Goal: Task Accomplishment & Management: Use online tool/utility

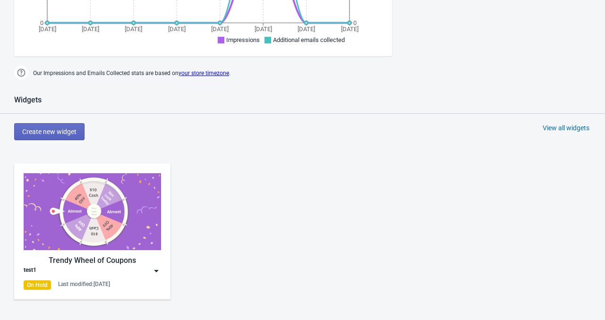
scroll to position [378, 0]
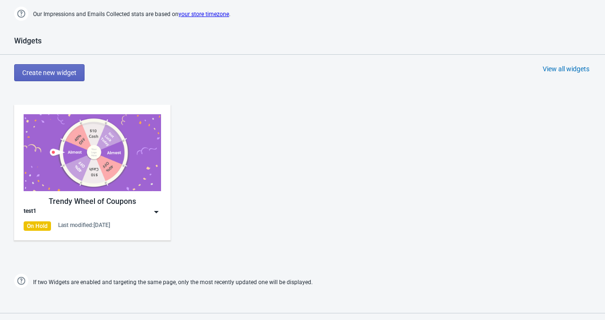
click at [121, 157] on img at bounding box center [92, 152] width 137 height 77
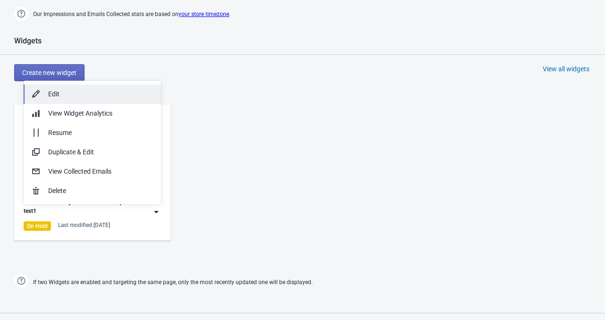
click at [89, 93] on div "Edit" at bounding box center [100, 94] width 105 height 10
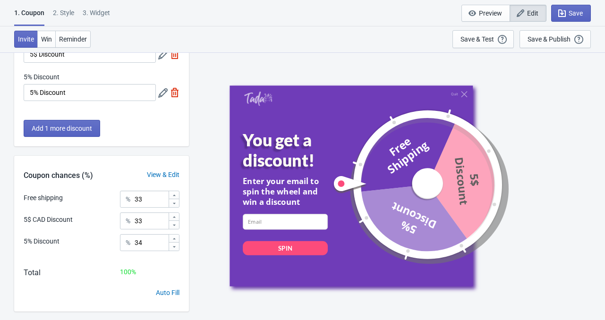
scroll to position [123, 0]
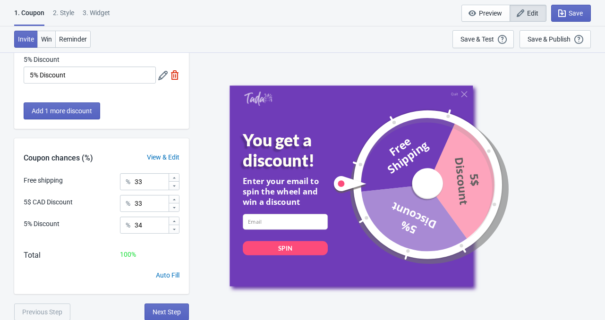
click at [43, 35] on span "Win" at bounding box center [46, 39] width 11 height 8
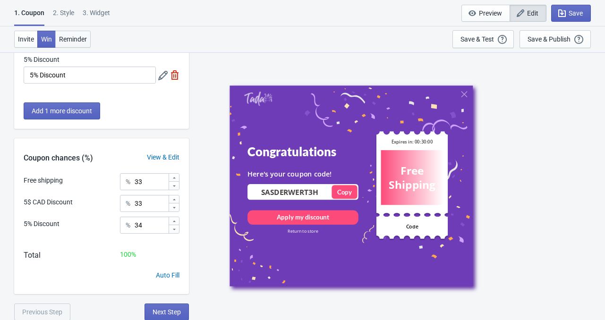
click at [70, 39] on span "Reminder" at bounding box center [73, 39] width 28 height 8
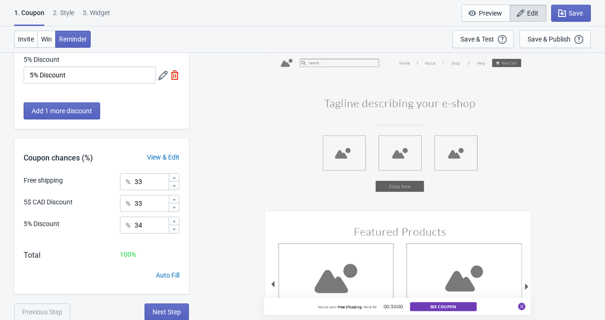
click at [91, 11] on div "3. Widget" at bounding box center [96, 16] width 27 height 17
select select "once"
select select "1"
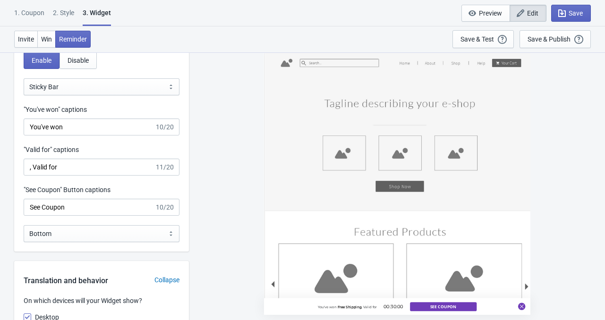
scroll to position [991, 0]
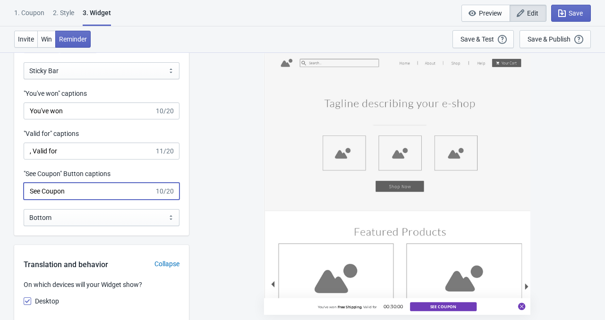
drag, startPoint x: 89, startPoint y: 194, endPoint x: 0, endPoint y: 194, distance: 88.8
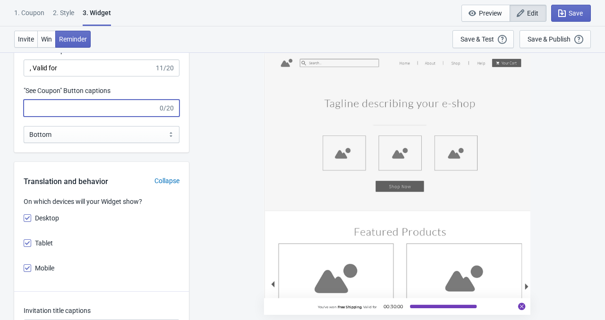
scroll to position [1086, 0]
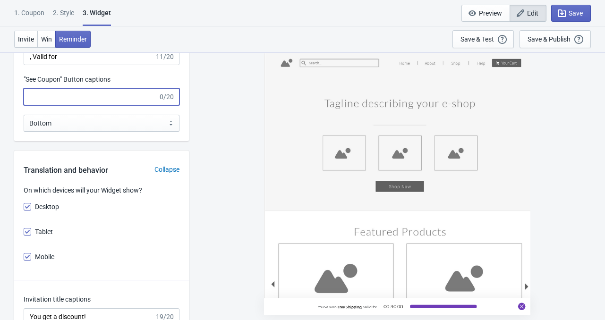
click at [234, 170] on div "You've won Free Shipping , Valid for 00:30:00" at bounding box center [397, 186] width 406 height 268
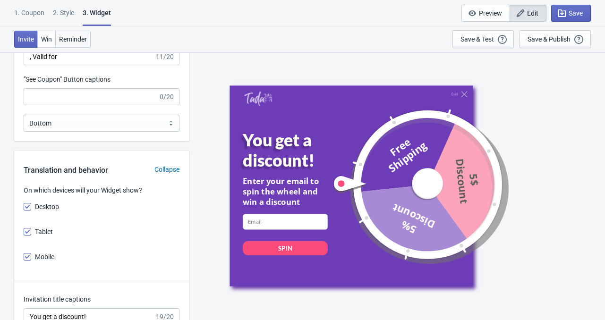
click at [69, 39] on span "Reminder" at bounding box center [73, 39] width 28 height 8
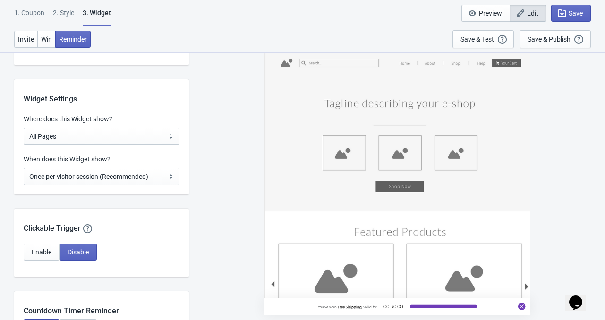
scroll to position [0, 0]
click at [482, 14] on span "Preview" at bounding box center [490, 13] width 23 height 8
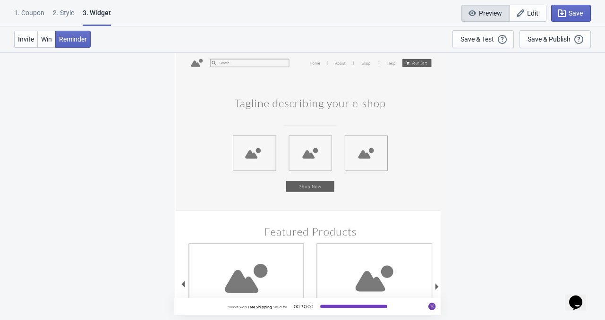
scroll to position [52, 0]
click at [355, 307] on button at bounding box center [353, 306] width 67 height 3
click at [476, 50] on div "Invite Win Reminder Save & Test Open a Widget Preview of your site so that you …" at bounding box center [302, 39] width 605 height 26
click at [476, 36] on div "Save & Test" at bounding box center [477, 39] width 34 height 8
click at [477, 40] on div "Save & Test" at bounding box center [477, 39] width 34 height 8
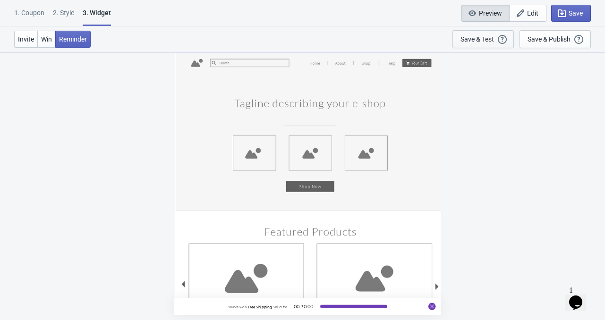
scroll to position [0, 0]
click at [112, 12] on div "1. Coupon 2 . Style 3. Widget" at bounding box center [64, 17] width 101 height 18
click at [102, 18] on div "3. Widget" at bounding box center [97, 17] width 28 height 18
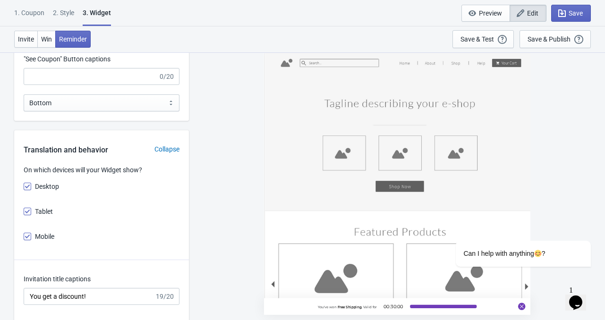
scroll to position [996, 0]
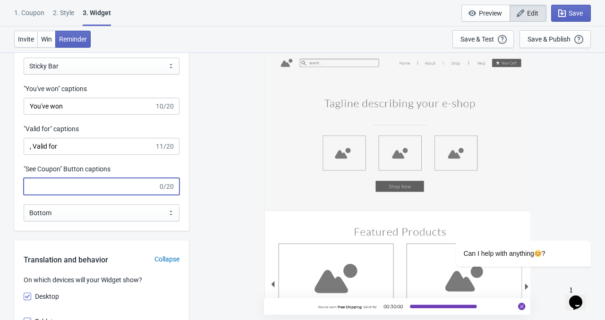
click at [68, 185] on input ""See Coupon" Button captions" at bounding box center [91, 186] width 135 height 17
click at [472, 37] on div "Save & Test" at bounding box center [477, 39] width 34 height 8
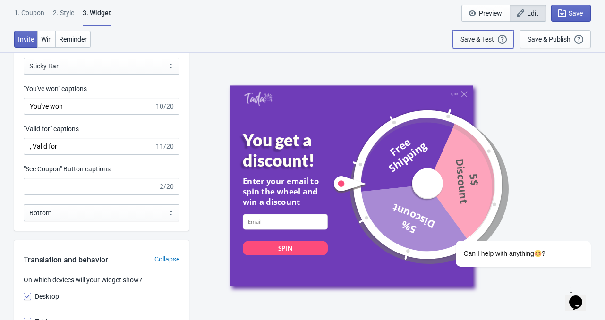
click at [472, 37] on div "Save & Test" at bounding box center [477, 39] width 34 height 8
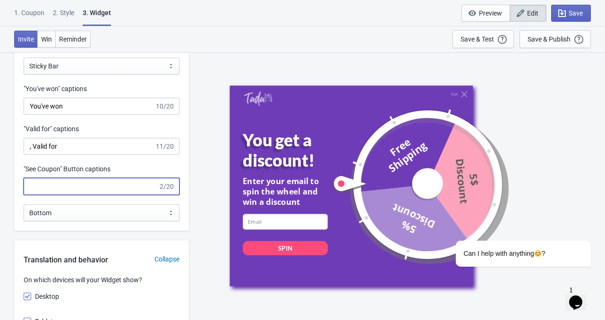
click at [54, 183] on input ""See Coupon" Button captions" at bounding box center [91, 186] width 135 height 17
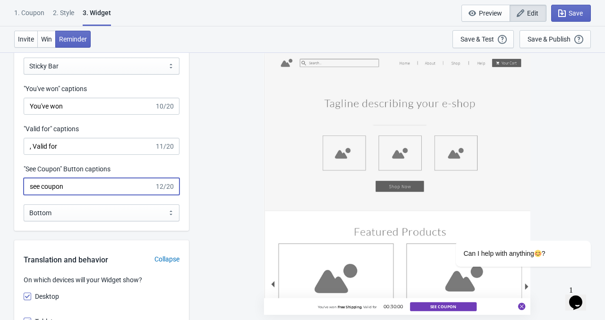
click at [34, 186] on input "see coupon" at bounding box center [89, 186] width 131 height 17
type input "see coupon"
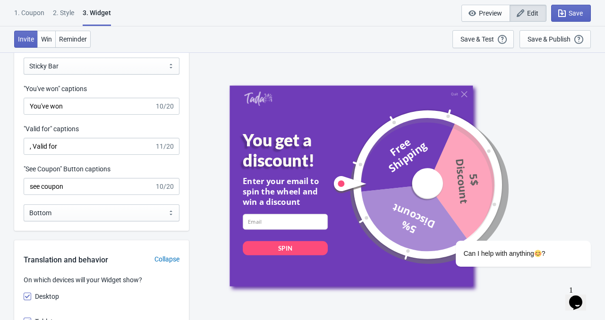
click at [214, 227] on div "Quit You get a discount! Enter your email to spin the wheel and win a discount …" at bounding box center [397, 186] width 406 height 268
click at [73, 35] on span "Reminder" at bounding box center [73, 39] width 28 height 8
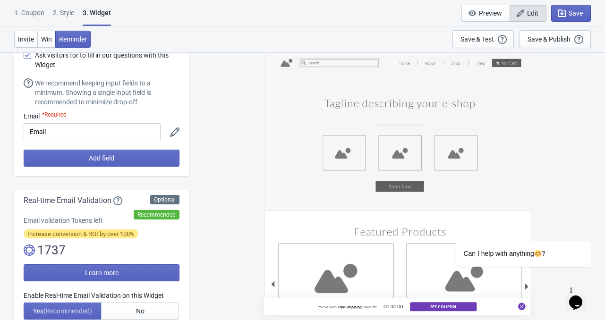
scroll to position [0, 0]
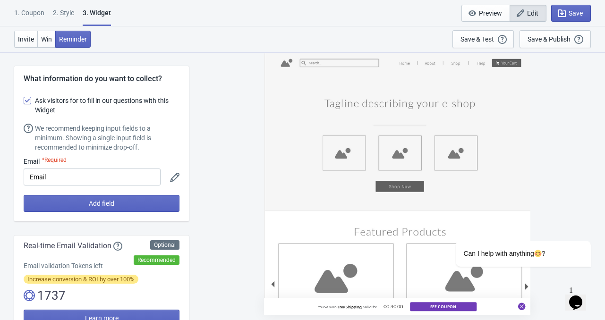
click at [286, 310] on div "You've won Free Shipping , Valid for 00:30:00 see coupon" at bounding box center [396, 306] width 266 height 17
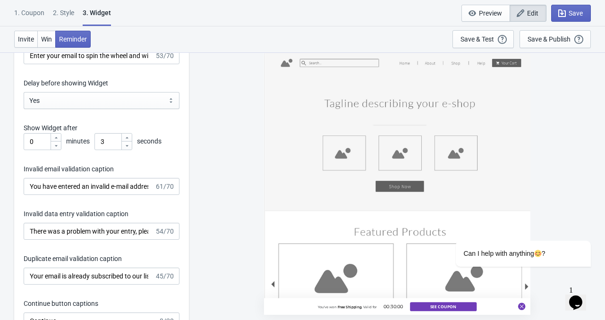
scroll to position [1369, 0]
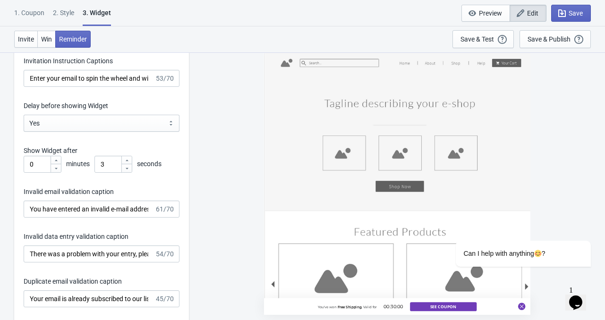
click at [295, 305] on div "You've won Free Shipping , Valid for 00:30:00 see coupon" at bounding box center [396, 306] width 266 height 17
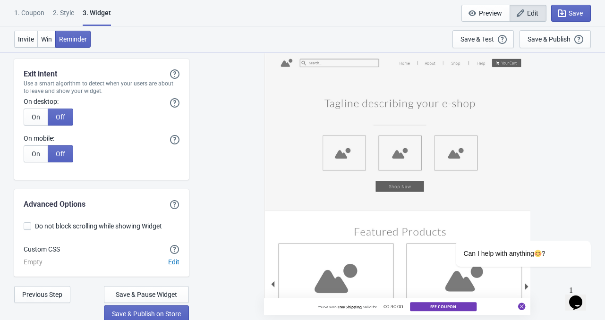
scroll to position [2431, 0]
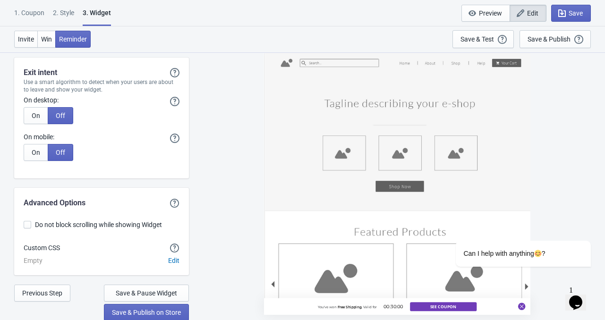
click at [65, 9] on div "2 . Style" at bounding box center [63, 16] width 21 height 17
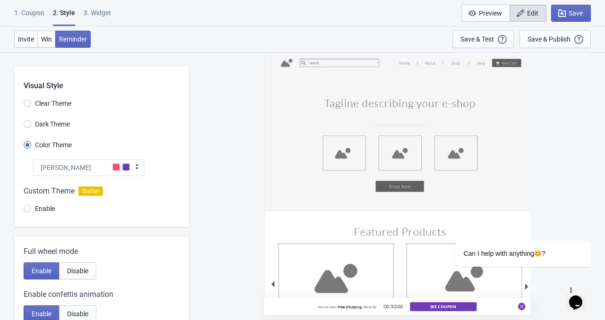
click at [98, 167] on div "[PERSON_NAME]" at bounding box center [88, 167] width 111 height 17
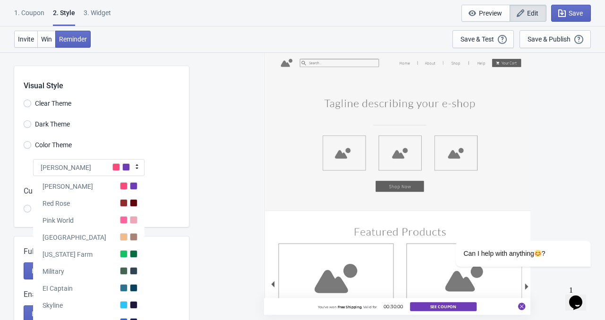
click at [126, 186] on div at bounding box center [124, 186] width 8 height 8
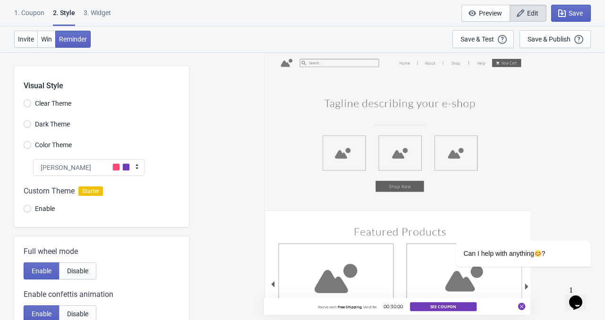
click at [91, 169] on div "[PERSON_NAME]" at bounding box center [88, 167] width 111 height 17
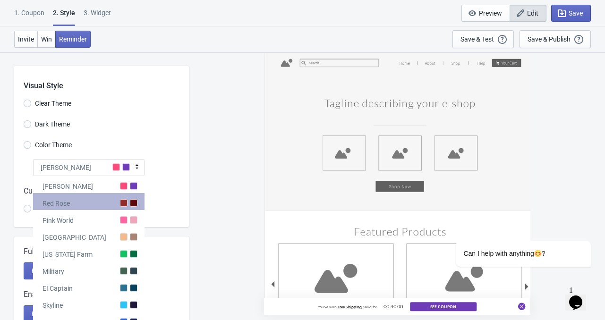
click at [91, 197] on div "Red Rose" at bounding box center [88, 201] width 111 height 17
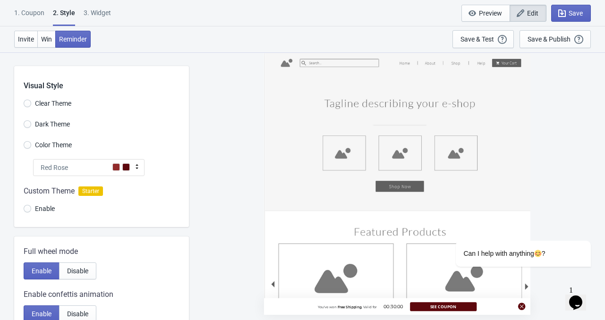
click at [100, 172] on div "Red Rose" at bounding box center [88, 167] width 111 height 17
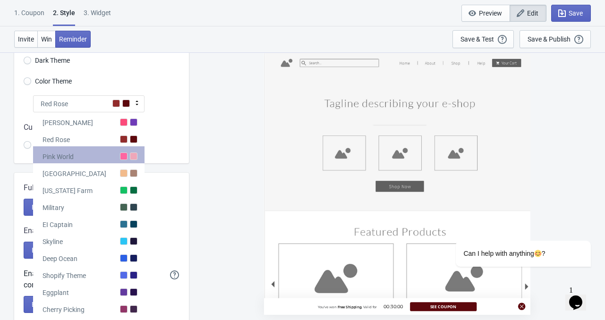
scroll to position [94, 0]
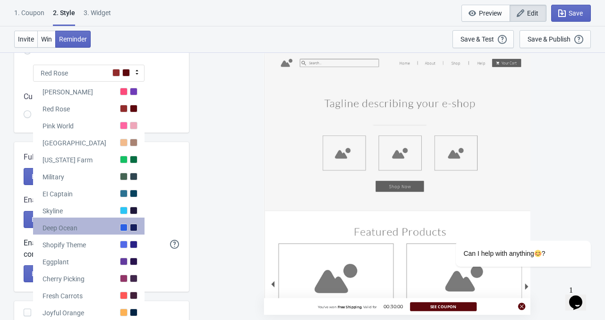
click at [98, 222] on div "Deep Ocean" at bounding box center [88, 226] width 111 height 17
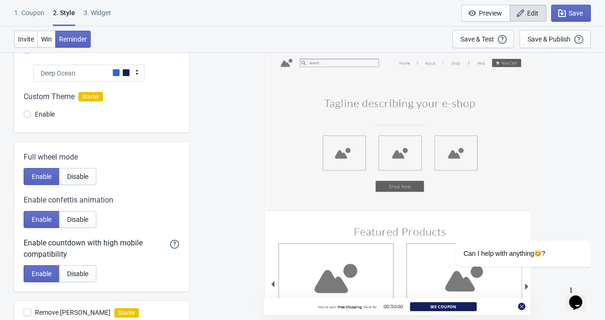
click at [104, 71] on div "Deep Ocean" at bounding box center [88, 73] width 111 height 17
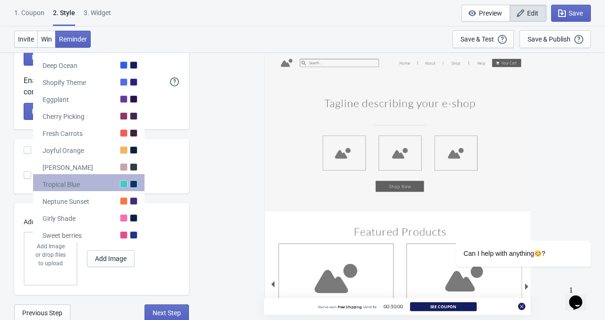
scroll to position [258, 0]
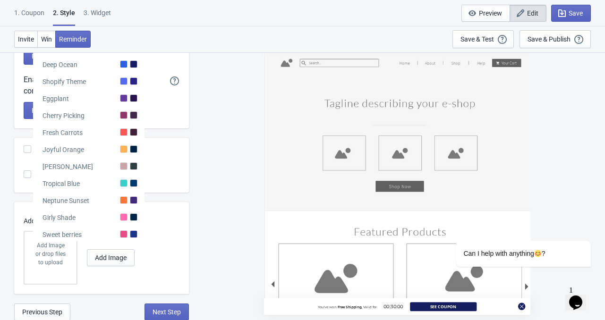
click at [105, 232] on div "Sweet berries" at bounding box center [88, 232] width 111 height 17
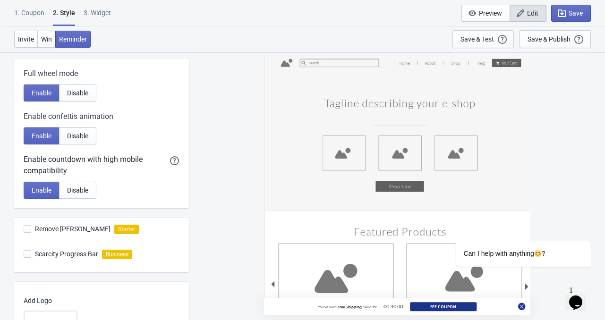
scroll to position [69, 0]
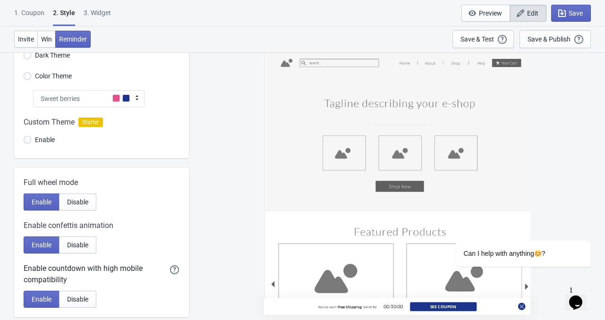
click at [28, 139] on div at bounding box center [101, 132] width 175 height 51
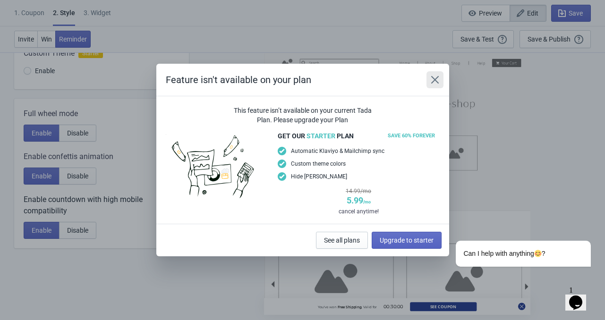
click at [434, 78] on icon "Close" at bounding box center [434, 79] width 9 height 9
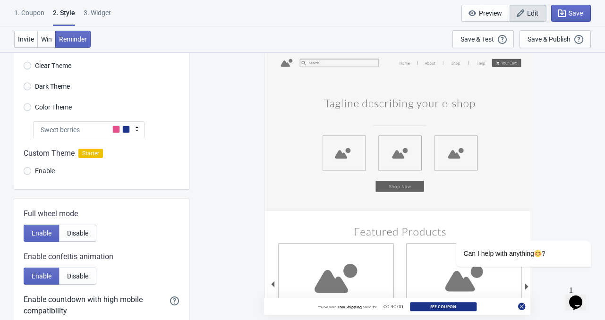
scroll to position [22, 0]
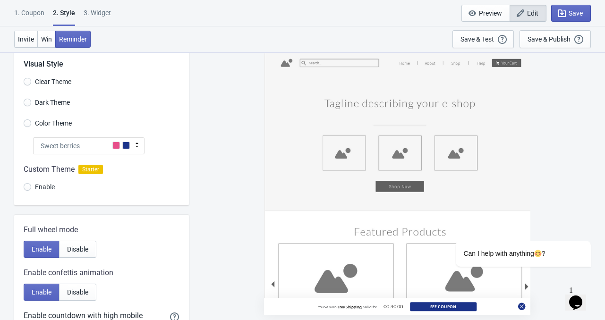
click at [96, 145] on div "Sweet berries" at bounding box center [88, 145] width 111 height 17
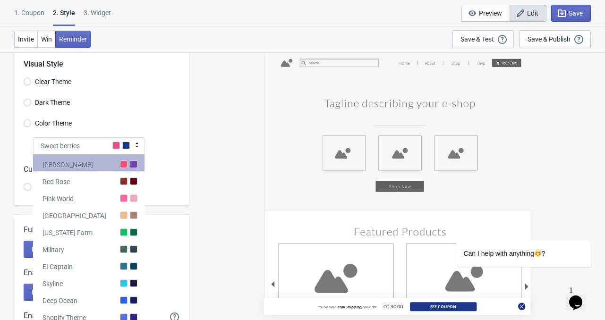
click at [83, 166] on div "[PERSON_NAME]" at bounding box center [88, 162] width 111 height 17
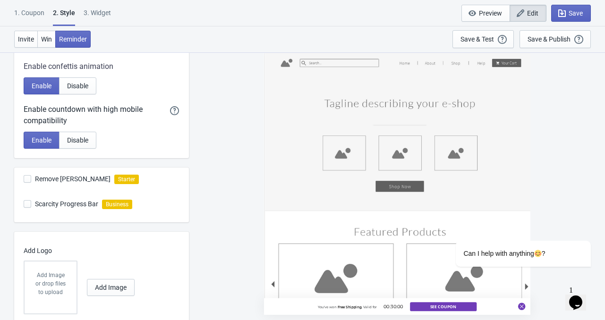
scroll to position [258, 0]
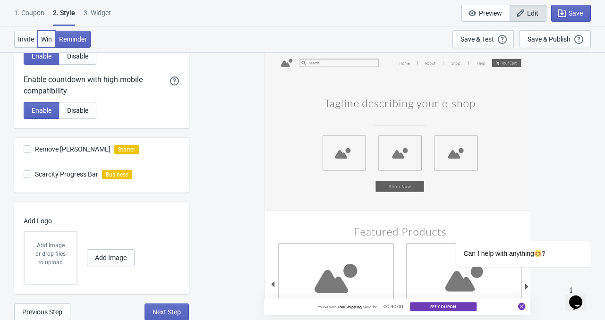
click at [51, 39] on span "Win" at bounding box center [46, 39] width 11 height 8
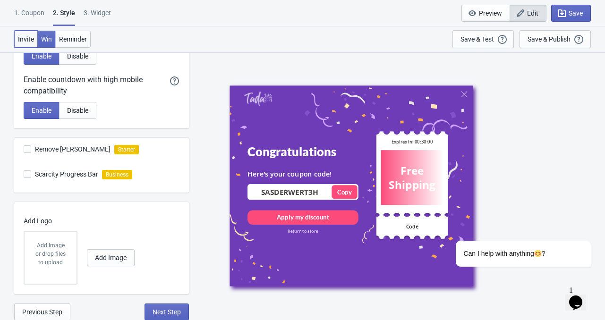
click at [28, 41] on span "Invite" at bounding box center [26, 39] width 16 height 8
radio input "true"
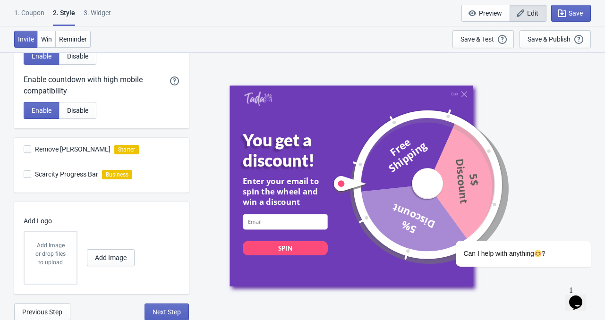
click at [28, 8] on div "1. Coupon" at bounding box center [29, 16] width 30 height 17
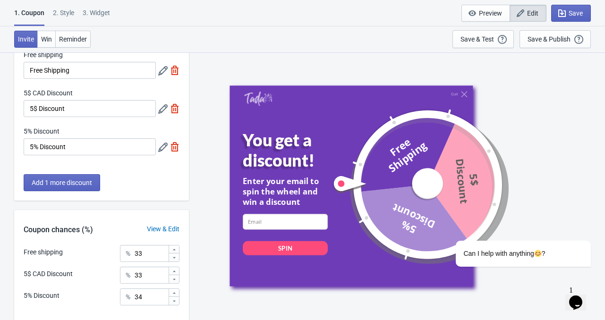
scroll to position [123, 0]
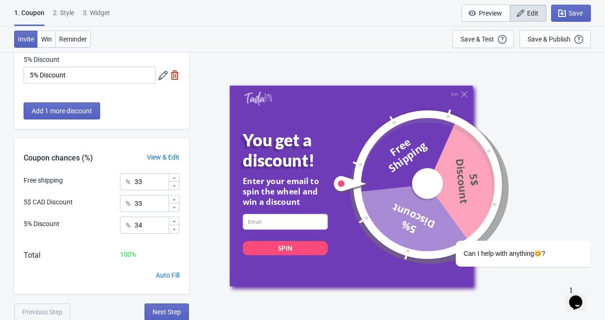
click at [105, 11] on div "3. Widget" at bounding box center [96, 16] width 27 height 17
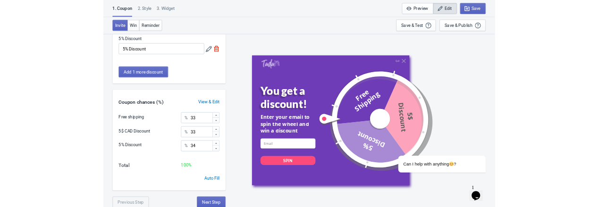
scroll to position [0, 0]
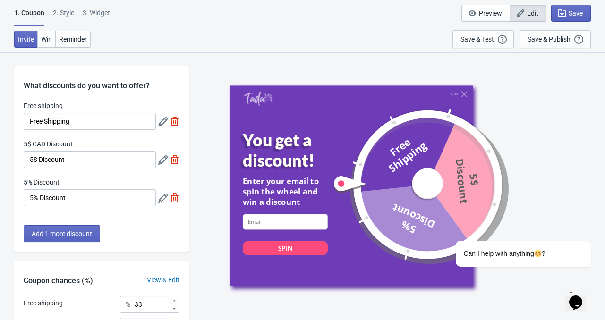
select select "once"
select select "1"
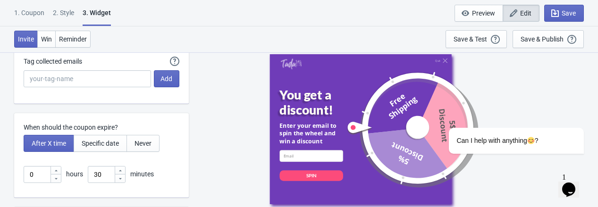
scroll to position [2261, 0]
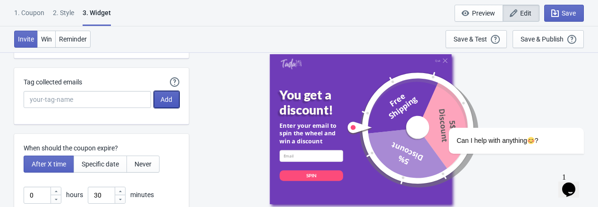
click at [162, 97] on span "Add" at bounding box center [167, 100] width 12 height 8
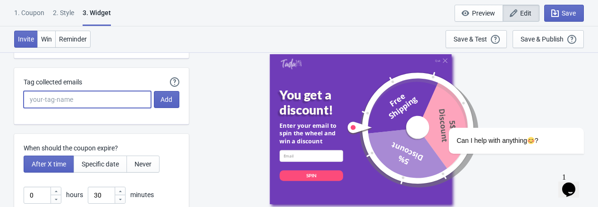
click at [79, 98] on input "Tag collected emails" at bounding box center [87, 99] width 127 height 17
